Goal: Transaction & Acquisition: Book appointment/travel/reservation

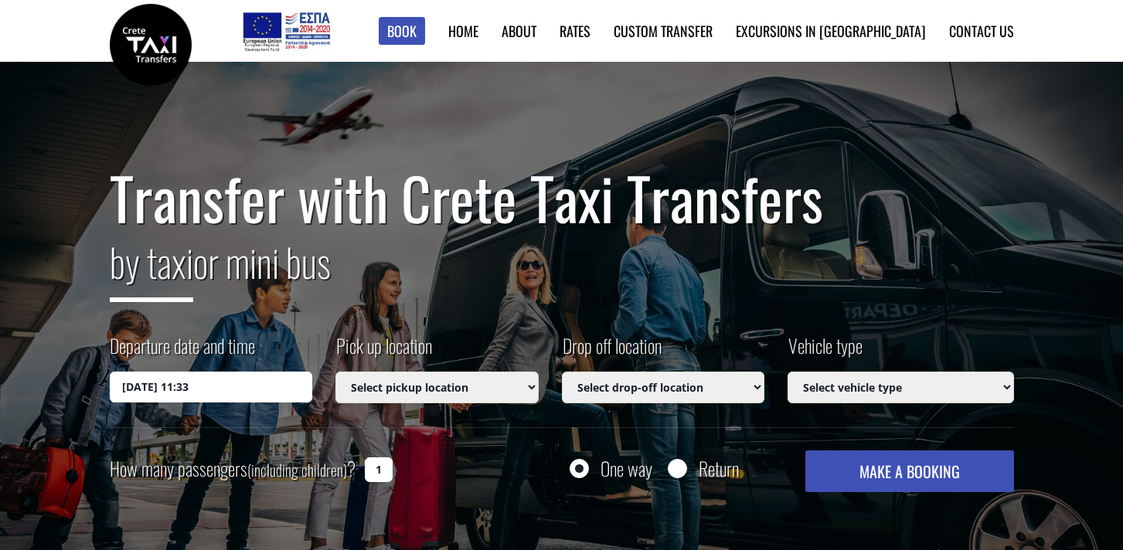
click at [274, 390] on input "[DATE] 11:33" at bounding box center [211, 387] width 203 height 31
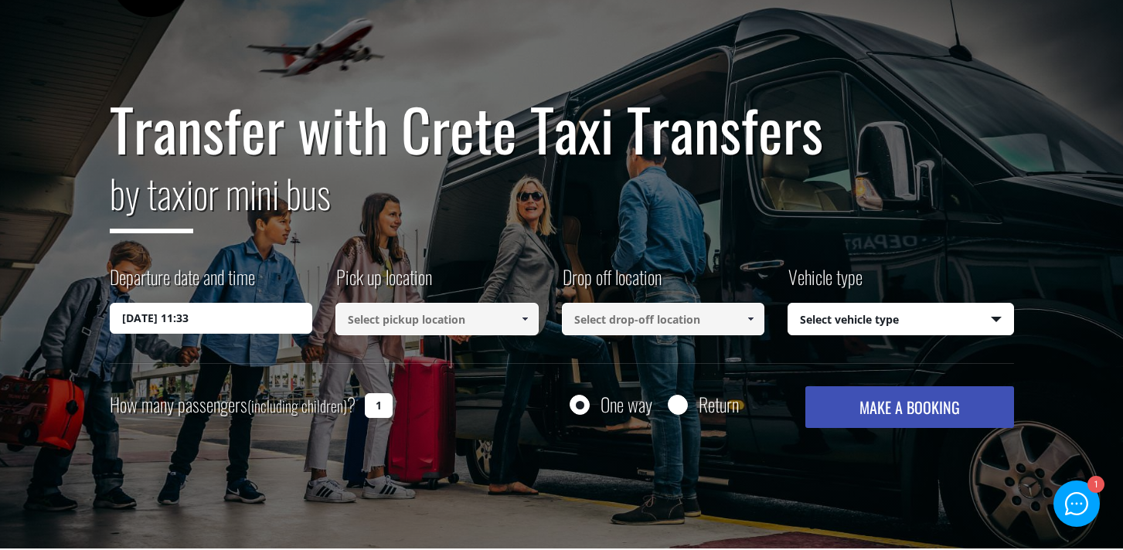
scroll to position [72, 0]
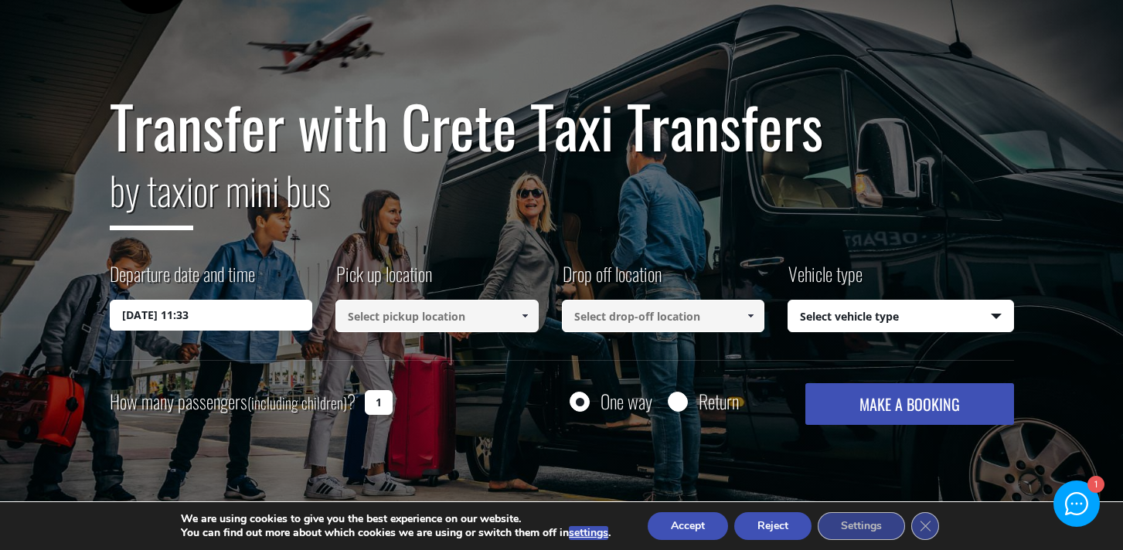
click at [432, 328] on input at bounding box center [436, 316] width 203 height 32
click at [436, 317] on input at bounding box center [436, 316] width 203 height 32
click at [242, 323] on input "[DATE] 11:33" at bounding box center [211, 315] width 203 height 31
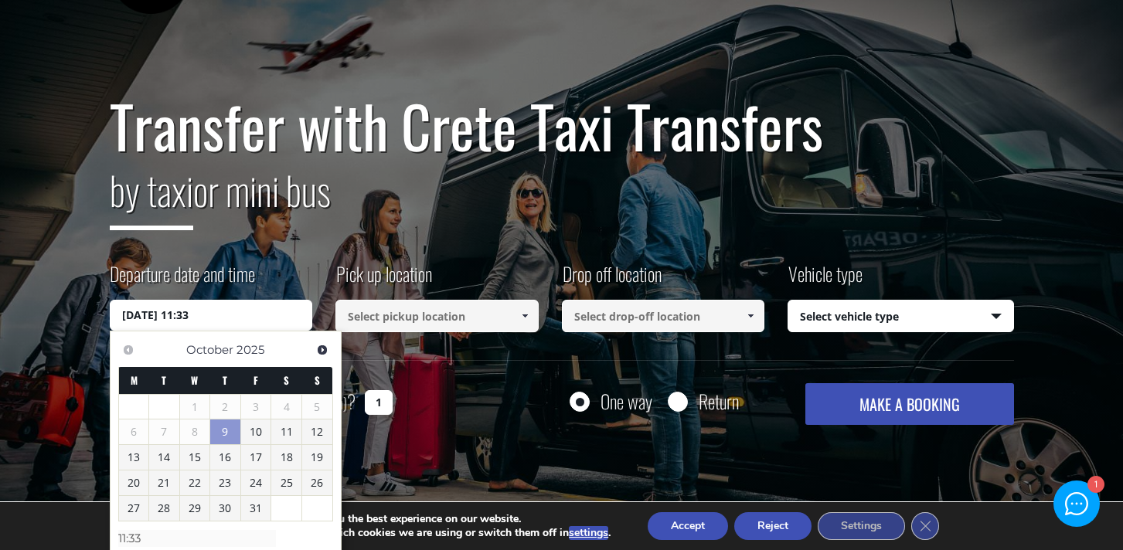
click at [226, 432] on link "9" at bounding box center [225, 432] width 30 height 25
click at [282, 346] on div "[DATE]" at bounding box center [224, 349] width 161 height 21
click at [238, 322] on input "[DATE] 11:33" at bounding box center [211, 315] width 203 height 31
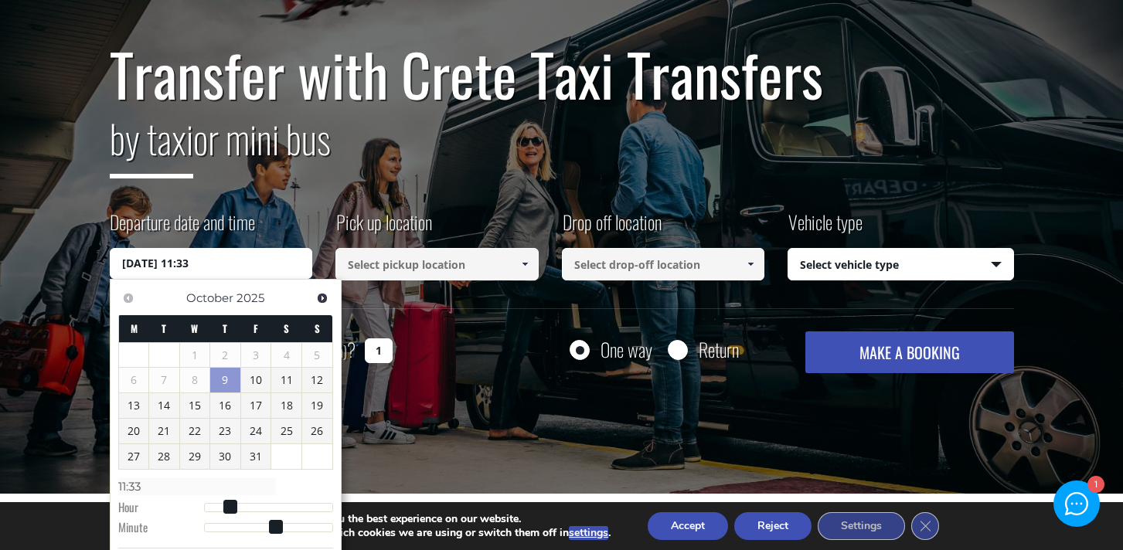
scroll to position [124, 0]
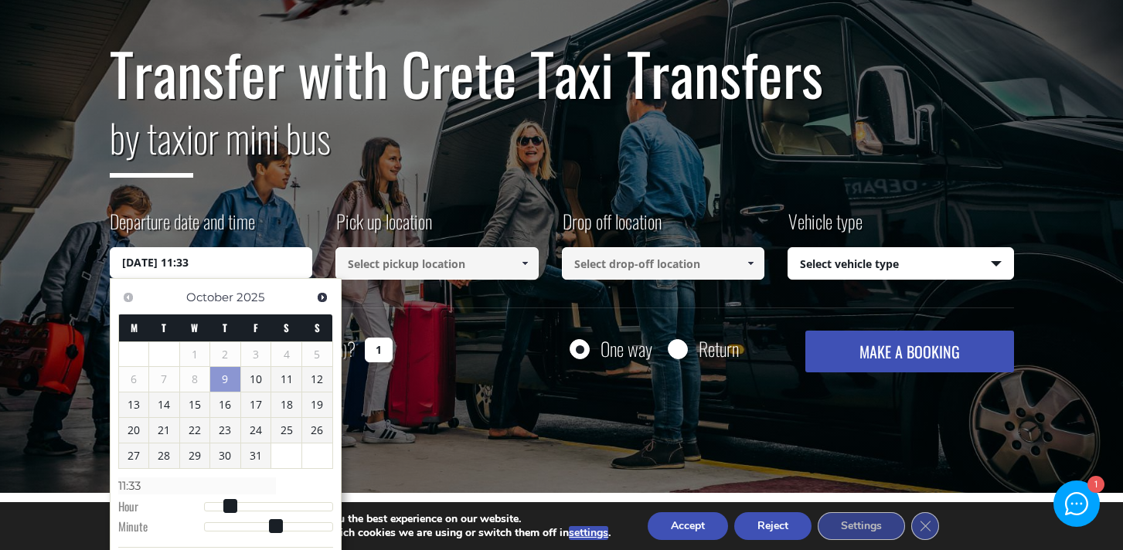
type input "[DATE] 15:33"
type input "15:33"
click at [261, 506] on div at bounding box center [268, 506] width 129 height 9
type input "[DATE] 15:32"
type input "15:32"
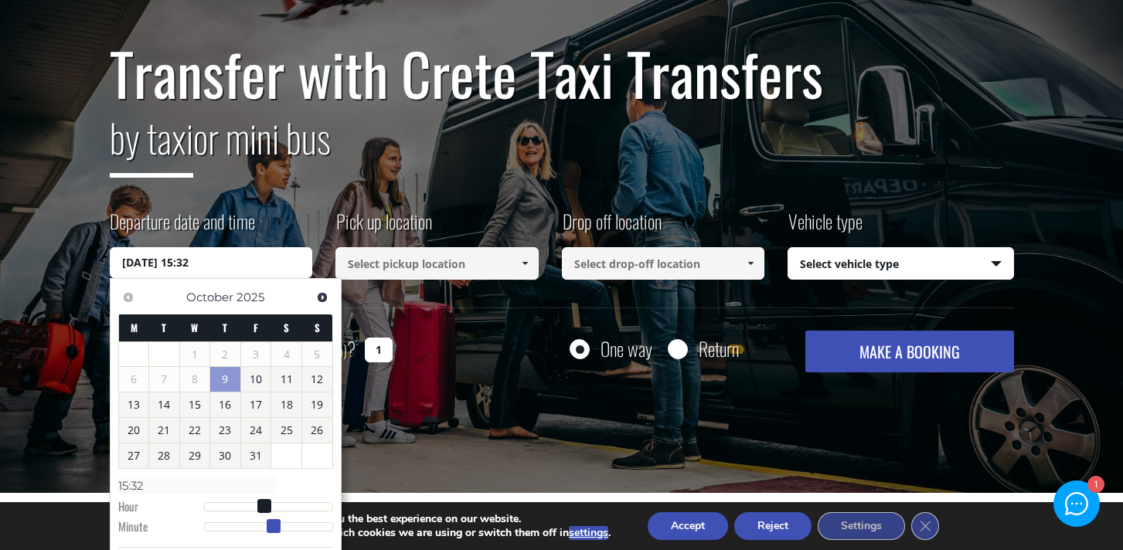
type input "[DATE] 15:31"
type input "15:31"
type input "[DATE] 15:30"
type input "15:30"
click at [263, 532] on span at bounding box center [269, 526] width 14 height 14
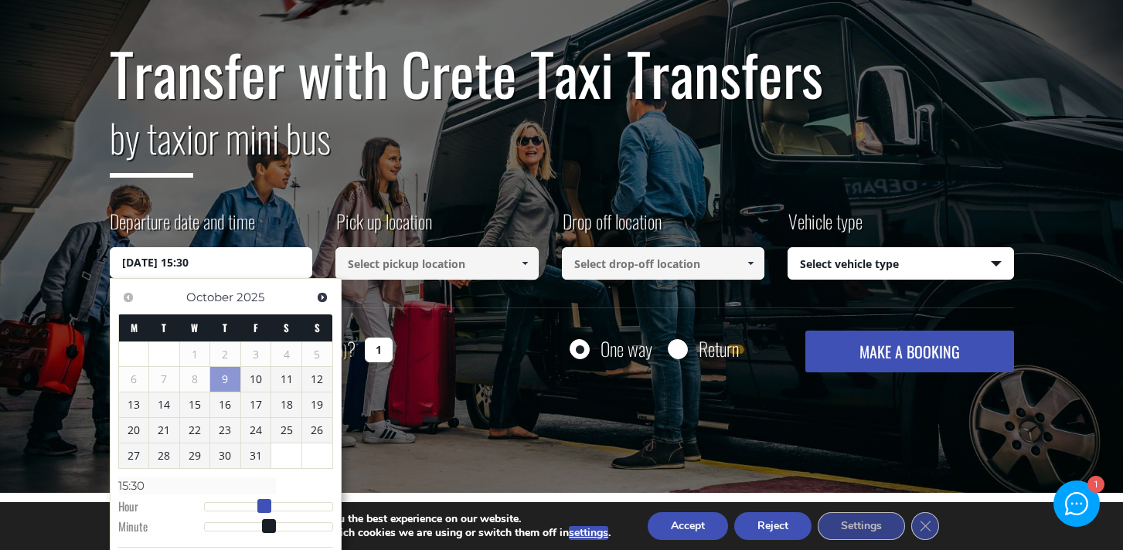
type input "[DATE] 16:30"
type input "16:30"
click at [267, 510] on span at bounding box center [273, 506] width 14 height 14
type input "[DATE] 16:29"
type input "16:29"
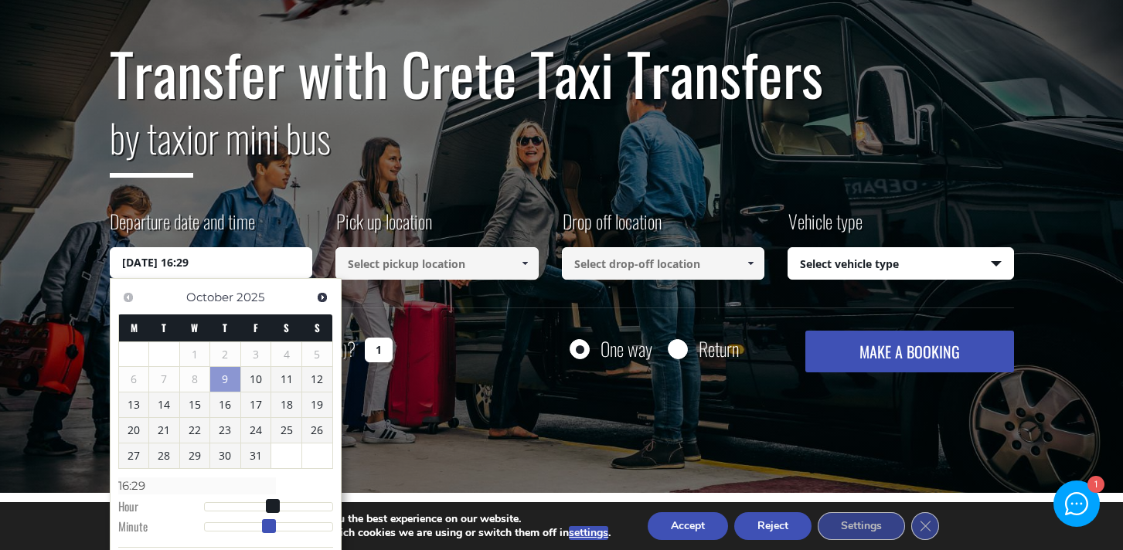
type input "[DATE] 16:28"
type input "16:28"
type input "[DATE] 16:26"
type input "16:26"
type input "[DATE] 16:24"
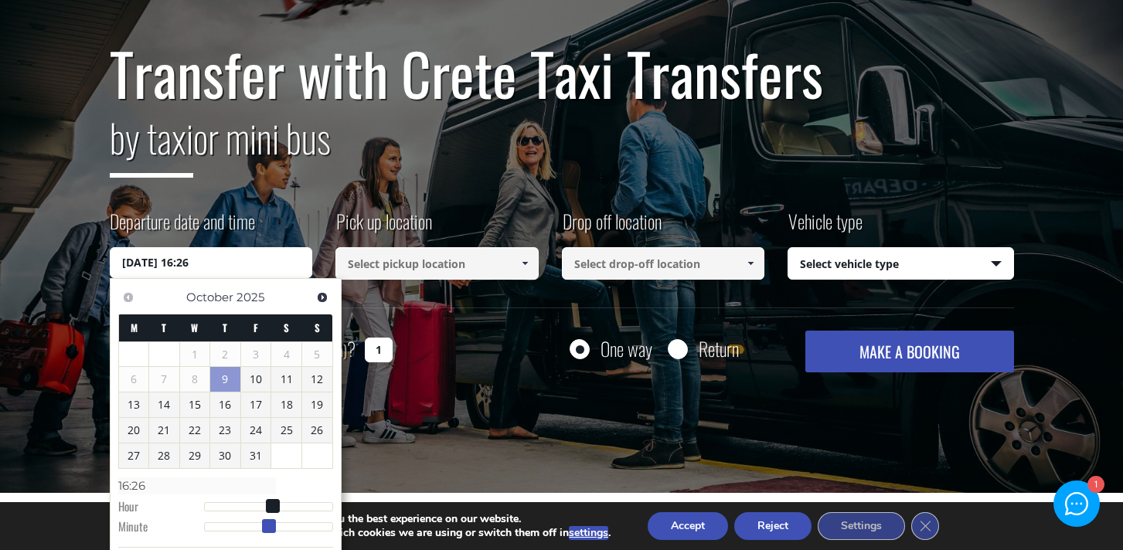
type input "16:24"
type input "[DATE] 16:23"
type input "16:23"
type input "[DATE] 16:21"
type input "16:21"
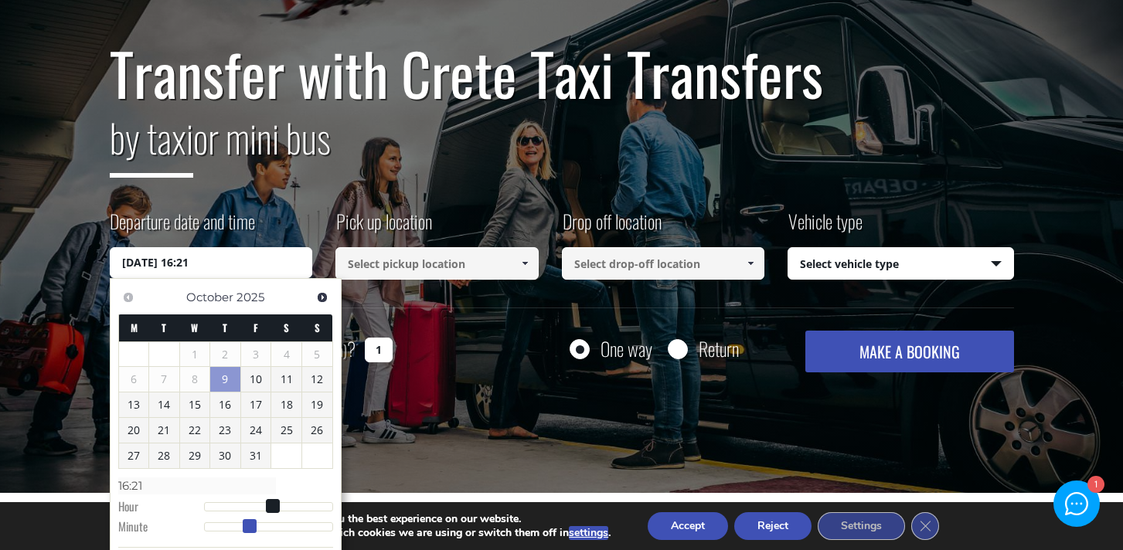
type input "[DATE] 16:19"
type input "16:19"
type input "[DATE] 16:18"
type input "16:18"
type input "[DATE] 16:17"
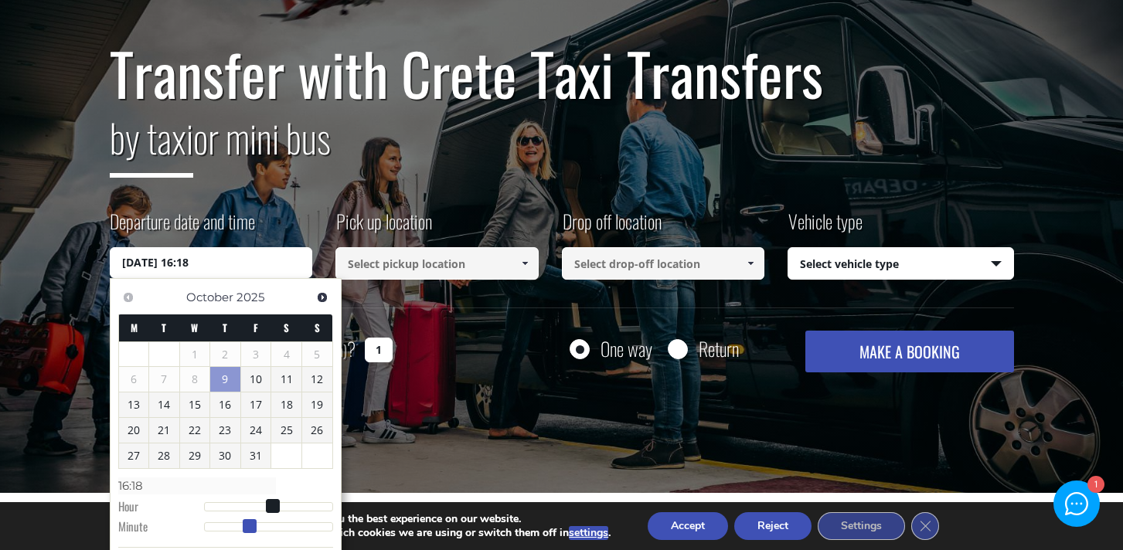
type input "16:17"
type input "[DATE] 16:16"
type input "16:16"
type input "[DATE] 16:15"
type input "16:15"
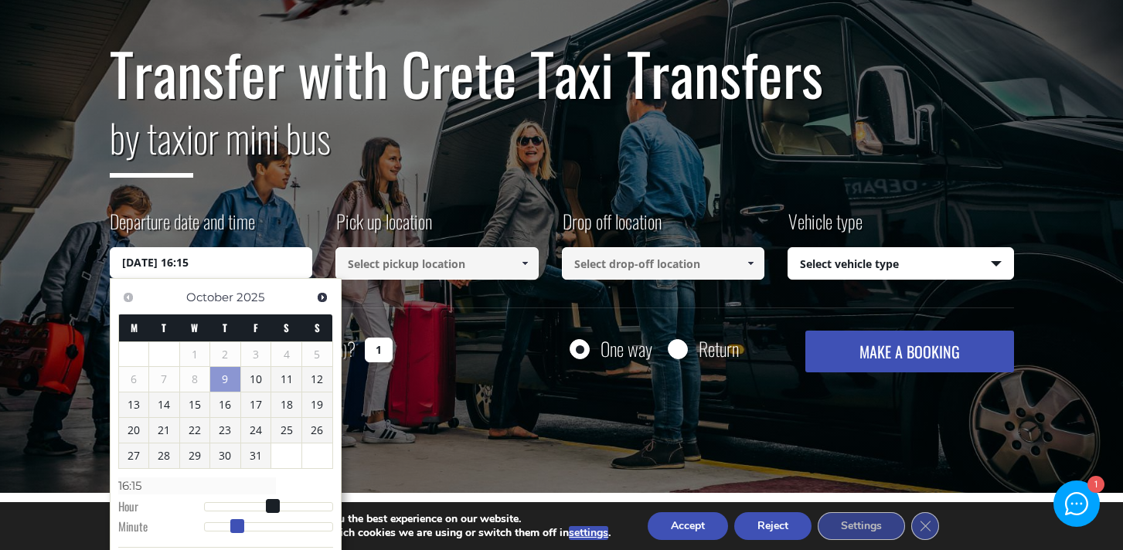
type input "[DATE] 16:14"
type input "16:14"
type input "[DATE] 16:13"
type input "16:13"
type input "[DATE] 16:12"
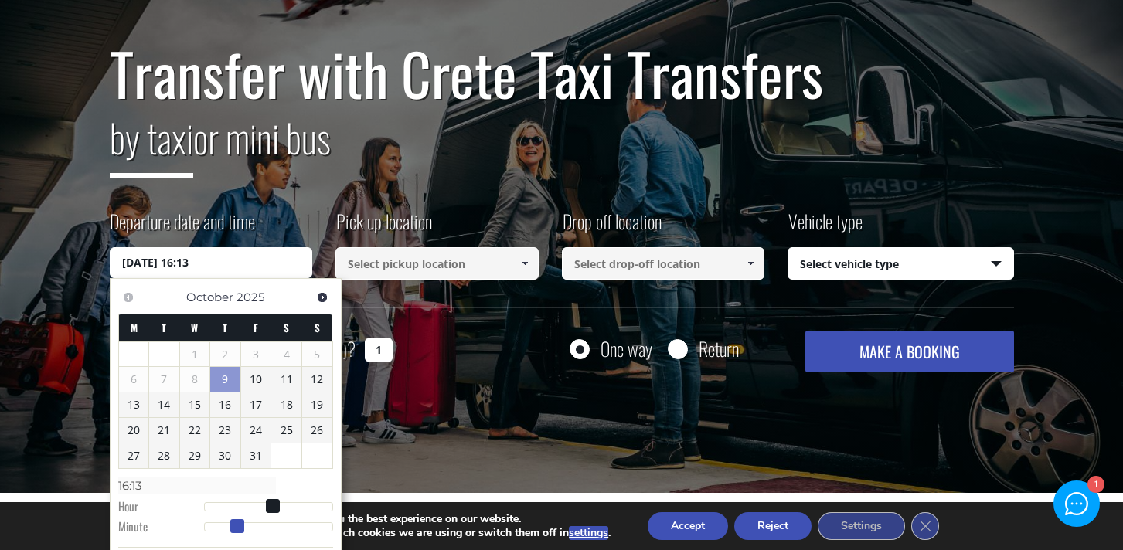
type input "16:12"
type input "[DATE] 16:13"
type input "16:13"
type input "[DATE] 16:14"
type input "16:14"
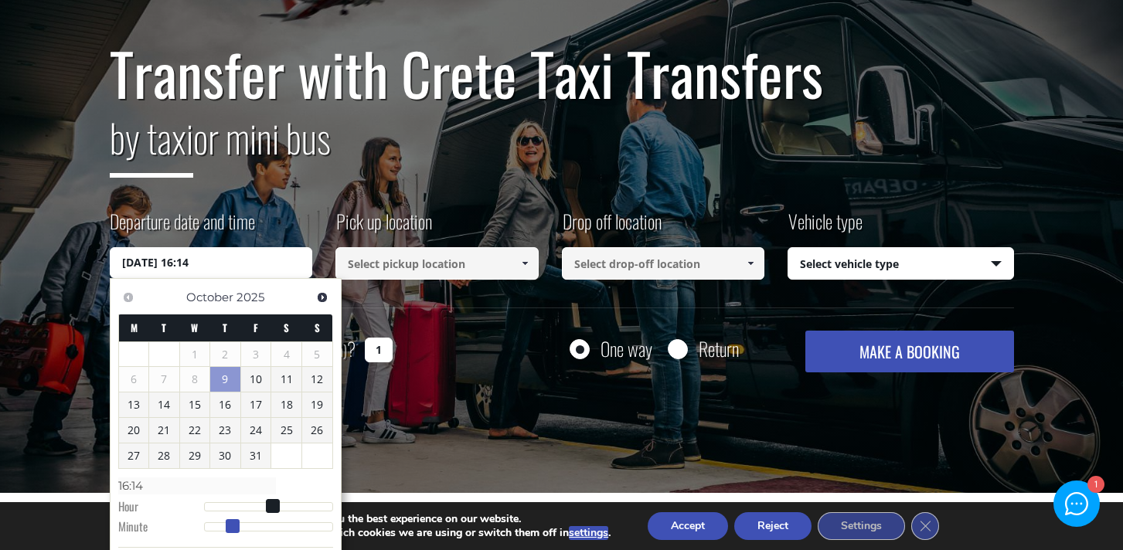
type input "[DATE] 16:15"
type input "16:15"
type input "[DATE] 16:16"
type input "16:16"
type input "[DATE] 16:17"
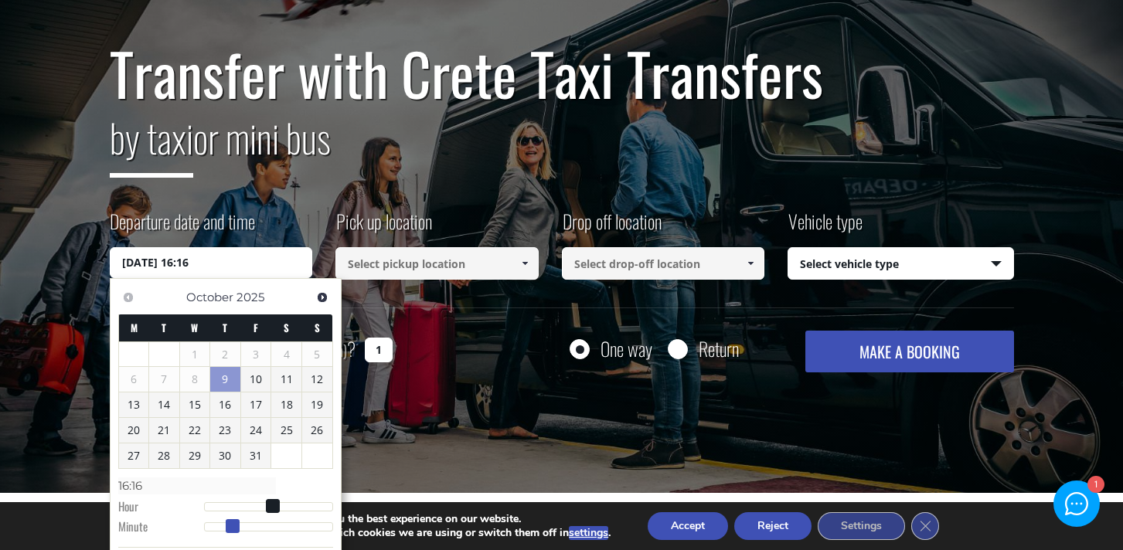
type input "16:17"
type input "[DATE] 16:18"
type input "16:18"
type input "[DATE] 16:17"
type input "16:17"
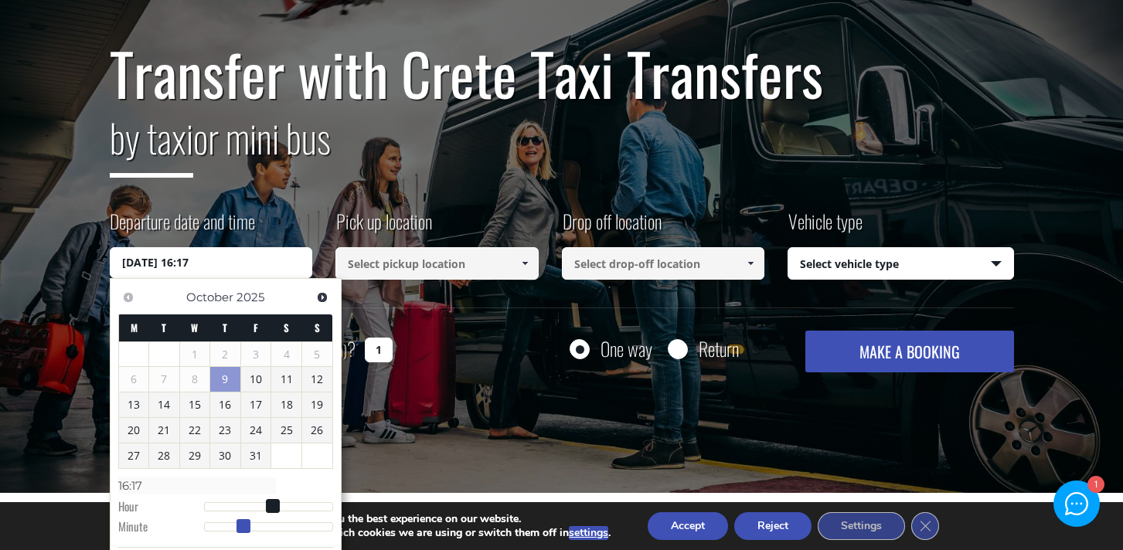
type input "[DATE] 16:16"
type input "16:16"
type input "[DATE] 16:15"
type input "16:15"
type input "[DATE] 16:14"
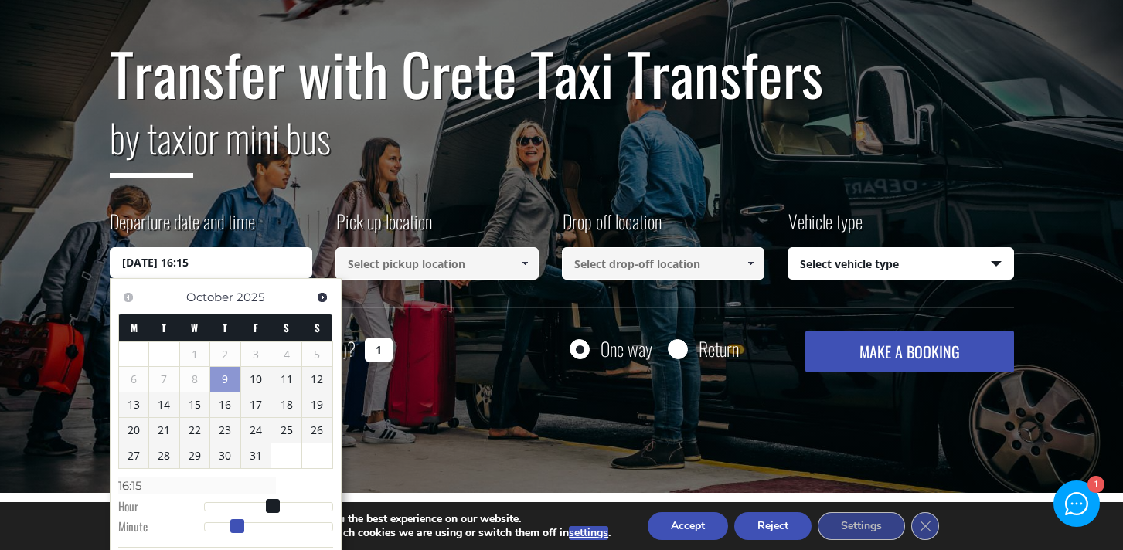
type input "16:14"
drag, startPoint x: 269, startPoint y: 527, endPoint x: 235, endPoint y: 529, distance: 34.1
click at [235, 529] on span at bounding box center [235, 526] width 14 height 14
type input "[DATE] 16:15"
type input "16:15"
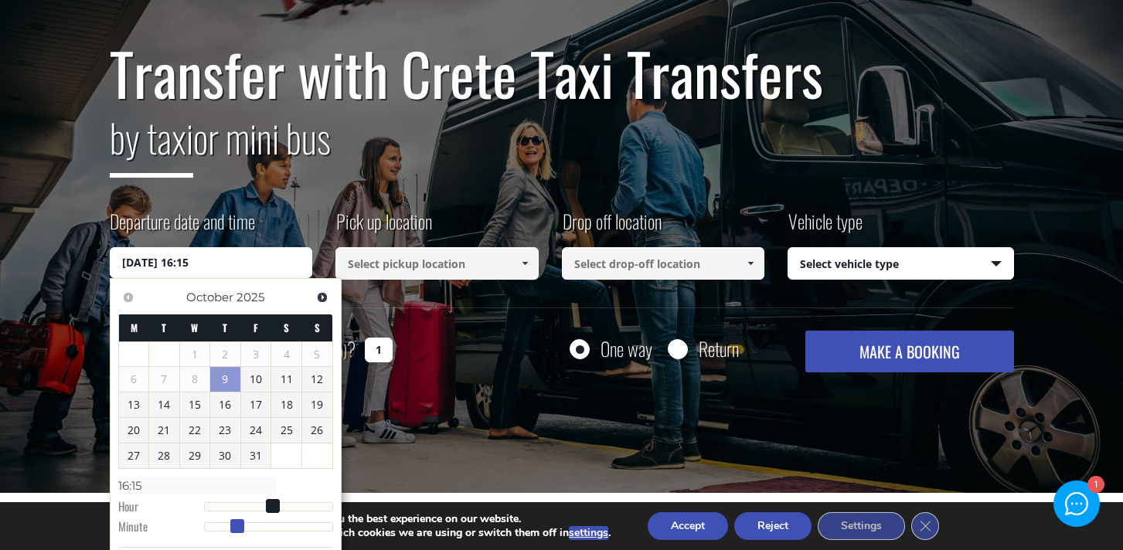
click at [236, 529] on span at bounding box center [237, 526] width 14 height 14
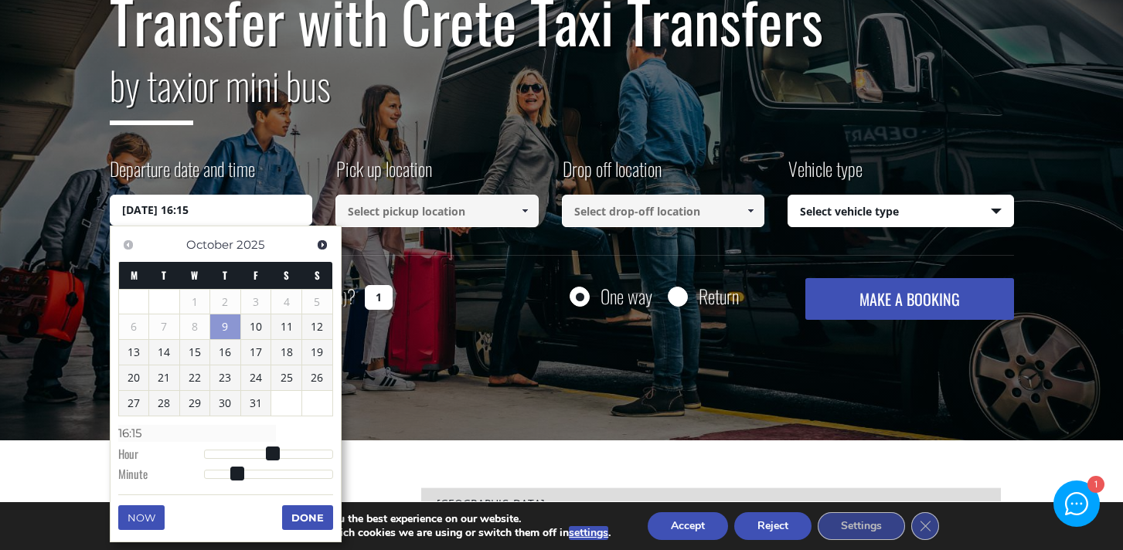
scroll to position [179, 0]
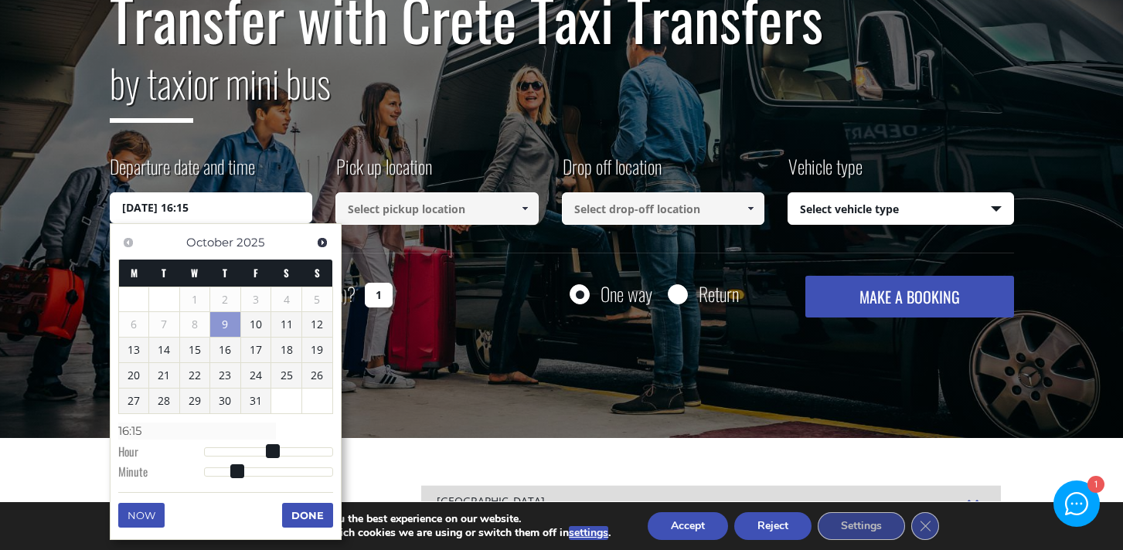
click at [313, 507] on button "Done" at bounding box center [307, 515] width 51 height 25
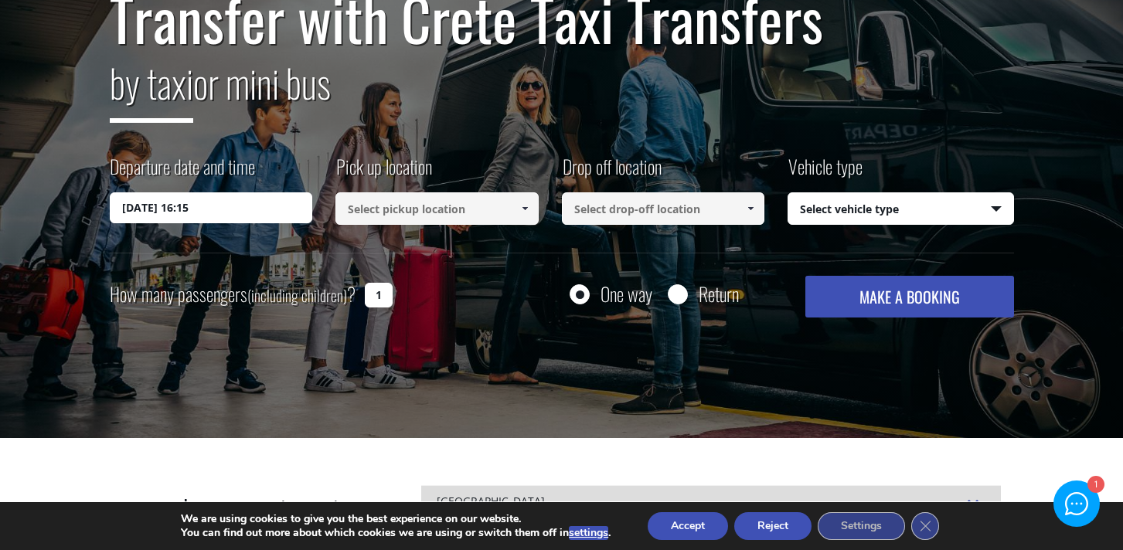
click at [437, 218] on input at bounding box center [436, 208] width 203 height 32
click at [508, 218] on input at bounding box center [436, 208] width 203 height 32
click at [521, 215] on link at bounding box center [523, 208] width 25 height 32
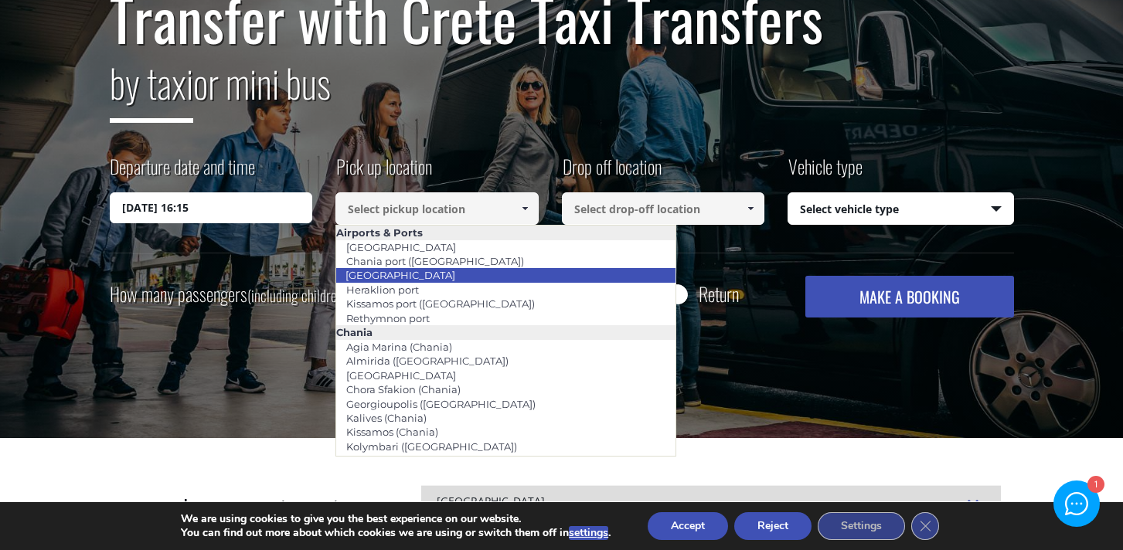
click at [467, 276] on li "[GEOGRAPHIC_DATA]" at bounding box center [505, 275] width 339 height 14
type input "[GEOGRAPHIC_DATA]"
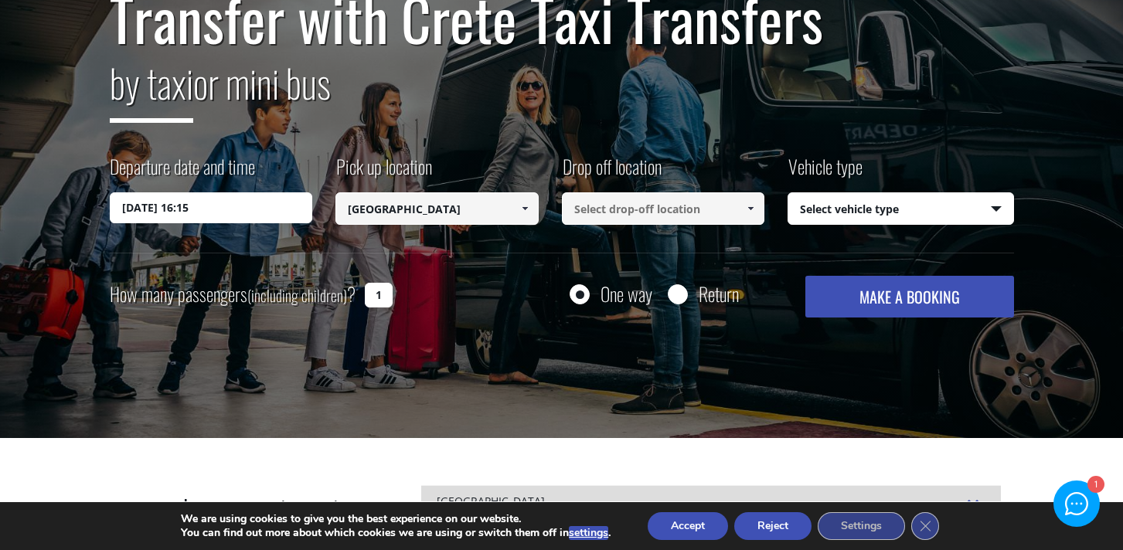
click at [723, 216] on input at bounding box center [663, 208] width 203 height 32
click at [744, 210] on span at bounding box center [750, 208] width 12 height 12
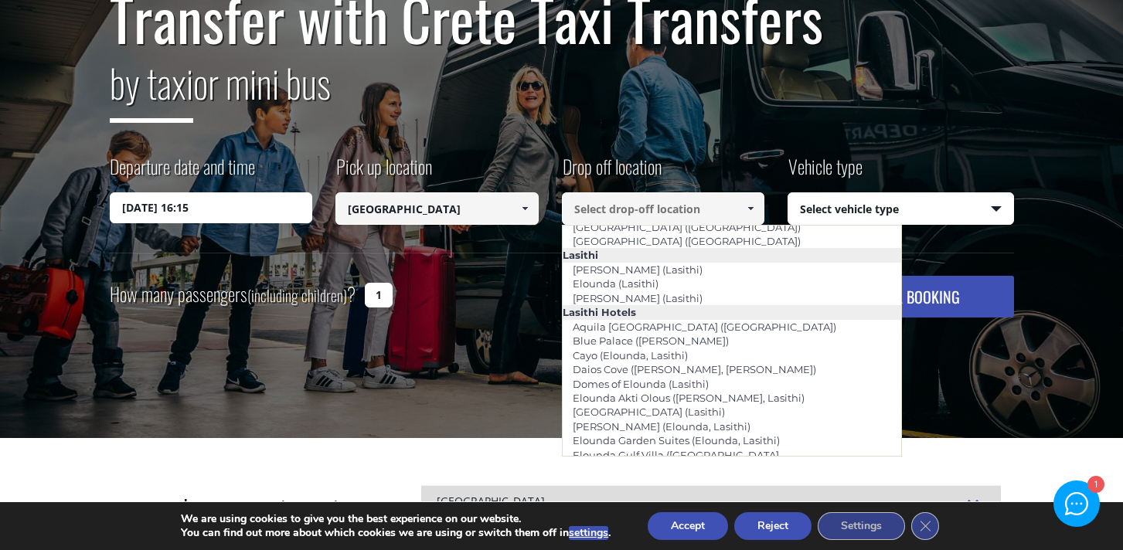
scroll to position [2132, 0]
type input "[GEOGRAPHIC_DATA]"
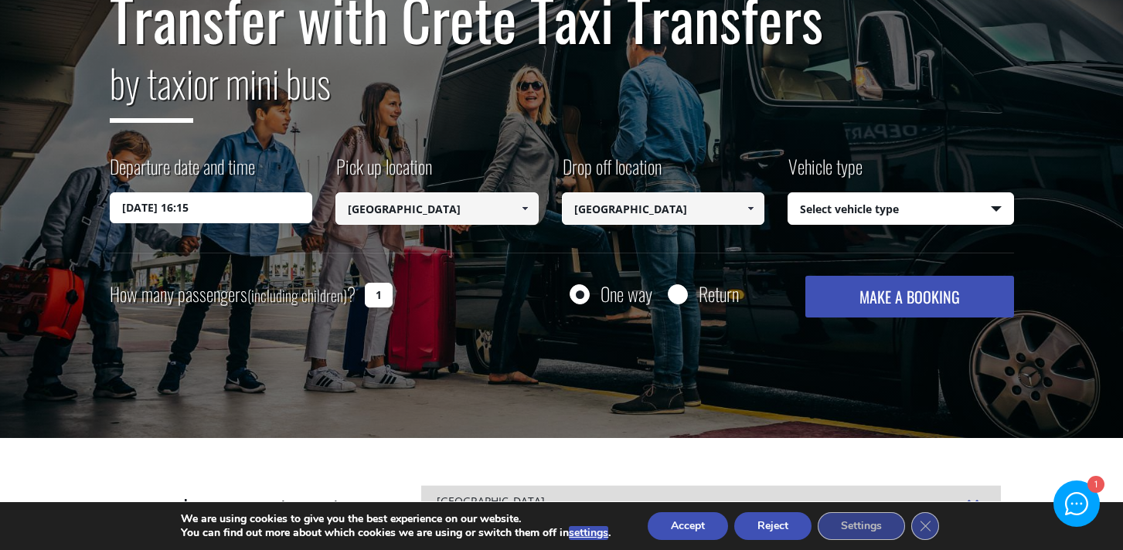
click at [682, 306] on div "One way Return" at bounding box center [630, 294] width 226 height 36
click at [681, 300] on input "Return" at bounding box center [677, 295] width 19 height 19
radio input "true"
type input "[GEOGRAPHIC_DATA]"
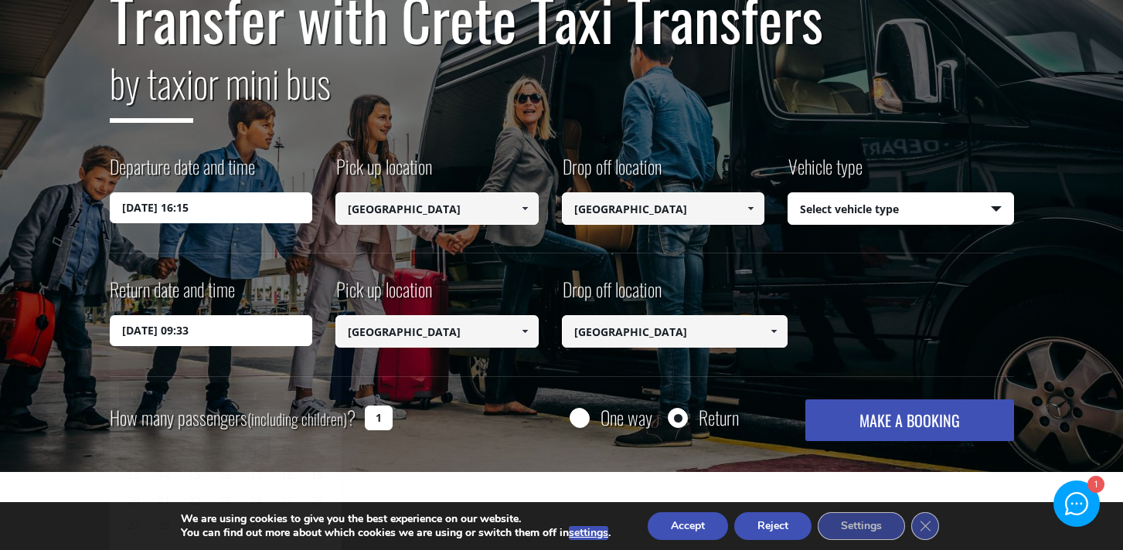
click at [284, 333] on input "[DATE] 09:33" at bounding box center [211, 330] width 203 height 31
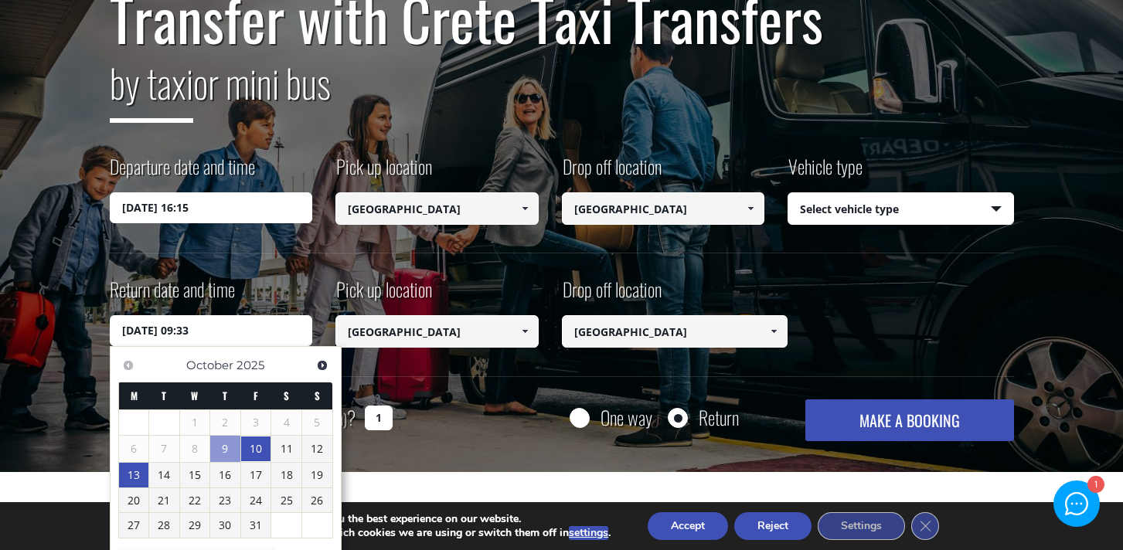
click at [144, 464] on link "13" at bounding box center [134, 475] width 30 height 25
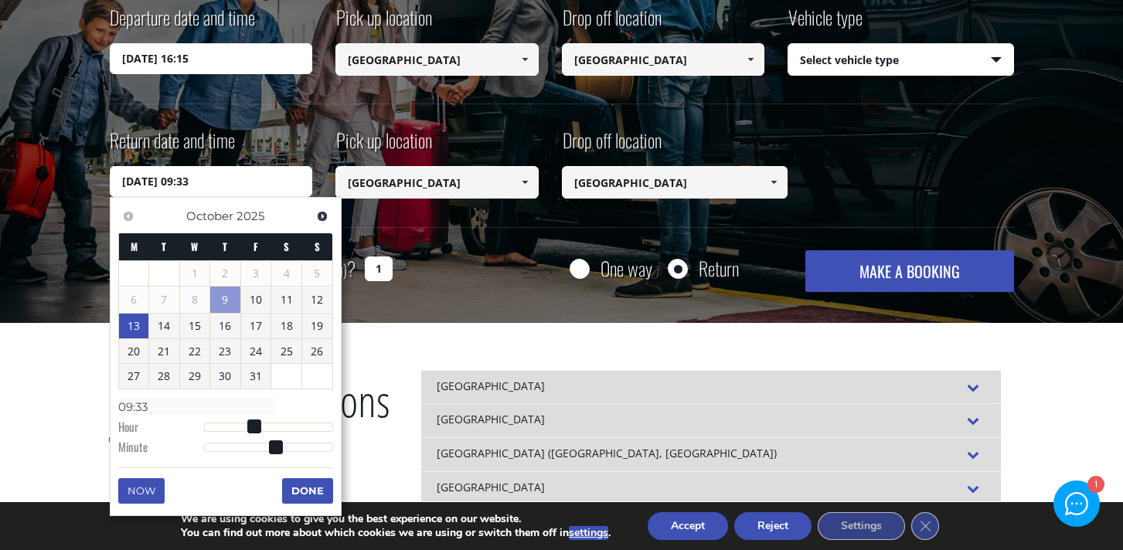
scroll to position [331, 0]
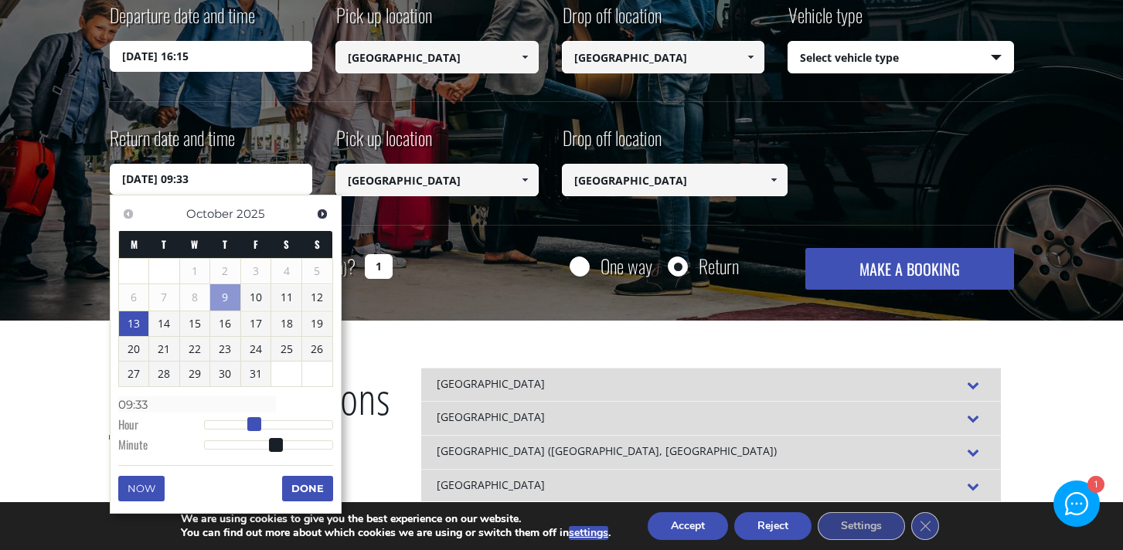
type input "[DATE] 08:33"
type input "08:33"
type input "[DATE] 07:33"
type input "07:33"
type input "[DATE] 06:33"
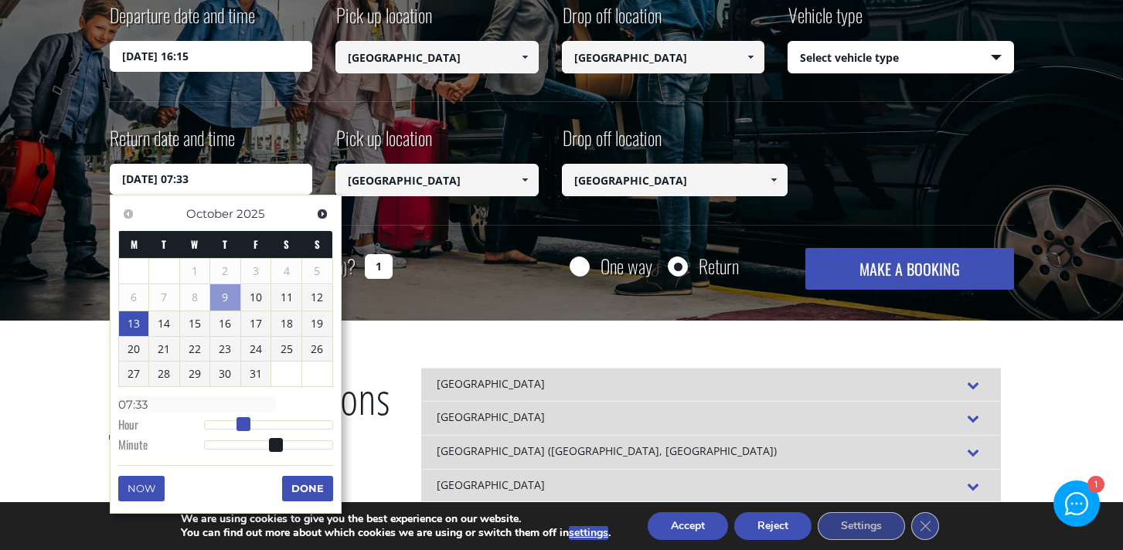
type input "06:33"
drag, startPoint x: 255, startPoint y: 422, endPoint x: 238, endPoint y: 423, distance: 17.1
click at [238, 423] on span at bounding box center [238, 424] width 14 height 14
click at [292, 488] on button "Done" at bounding box center [307, 488] width 51 height 25
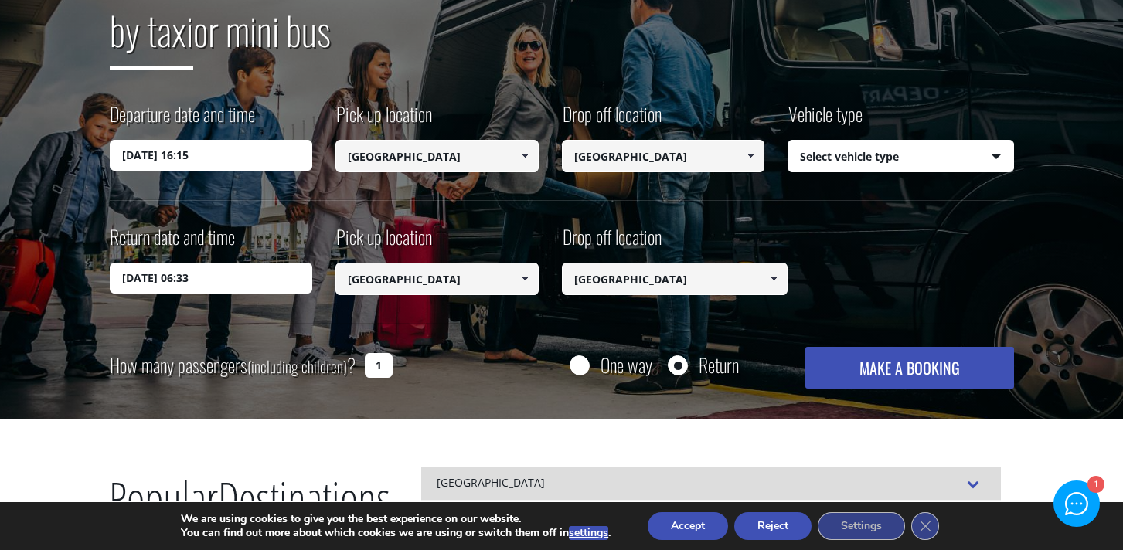
scroll to position [226, 0]
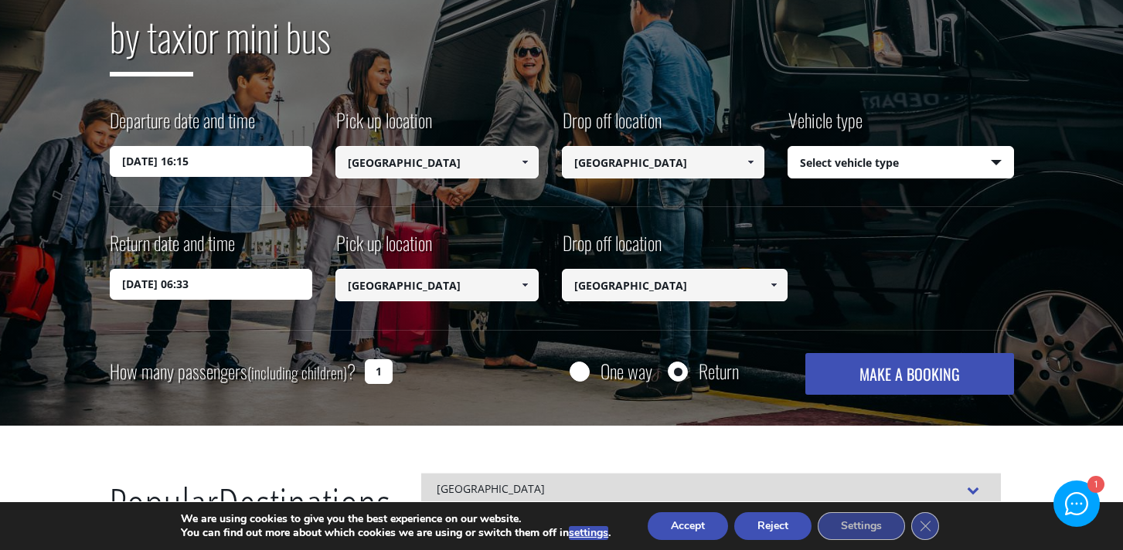
click at [825, 161] on select "Select vehicle type Taxi (4 passengers) Mercedes E Class Mini Van (7 passengers…" at bounding box center [900, 163] width 225 height 32
click at [788, 147] on select "Select vehicle type Taxi (4 passengers) Mercedes E Class Mini Van (7 passengers…" at bounding box center [900, 163] width 225 height 32
click at [824, 169] on select "Select vehicle type Taxi (4 passengers) Mercedes E Class Mini Van (7 passengers…" at bounding box center [900, 163] width 225 height 32
click at [788, 147] on select "Select vehicle type Taxi (4 passengers) Mercedes E Class Mini Van (7 passengers…" at bounding box center [900, 163] width 225 height 32
click at [824, 156] on select "Select vehicle type Taxi (4 passengers) Mercedes E Class Mini Van (7 passengers…" at bounding box center [900, 163] width 225 height 32
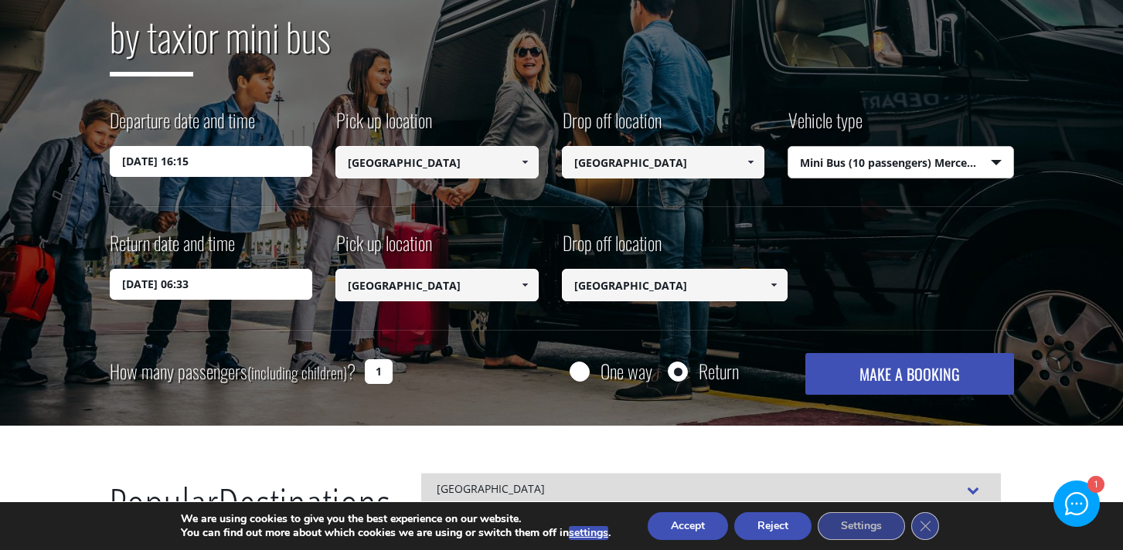
select select "541"
click at [788, 147] on select "Select vehicle type Taxi (4 passengers) Mercedes E Class Mini Van (7 passengers…" at bounding box center [900, 163] width 225 height 32
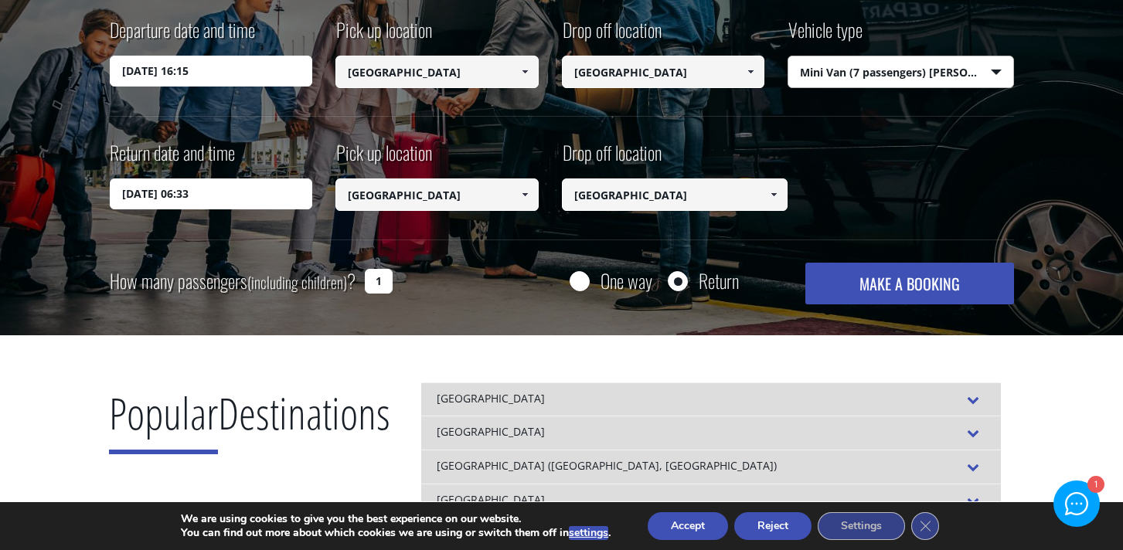
click at [895, 298] on button "MAKE A BOOKING" at bounding box center [909, 284] width 208 height 42
